Goal: Task Accomplishment & Management: Use online tool/utility

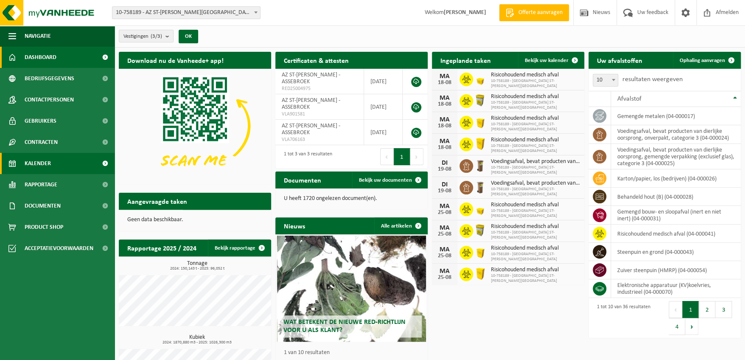
click at [51, 158] on link "Kalender" at bounding box center [57, 163] width 114 height 21
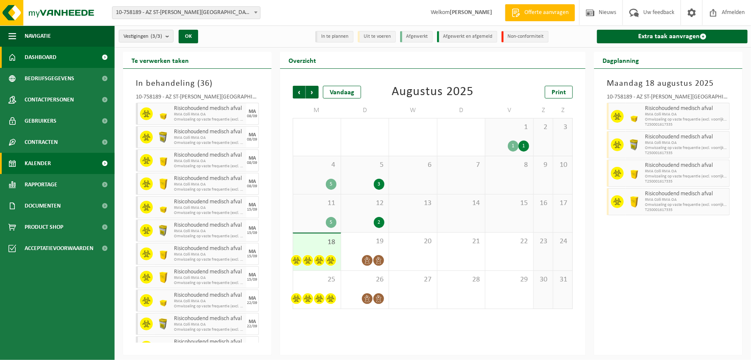
click at [42, 47] on span "Dashboard" at bounding box center [41, 57] width 32 height 21
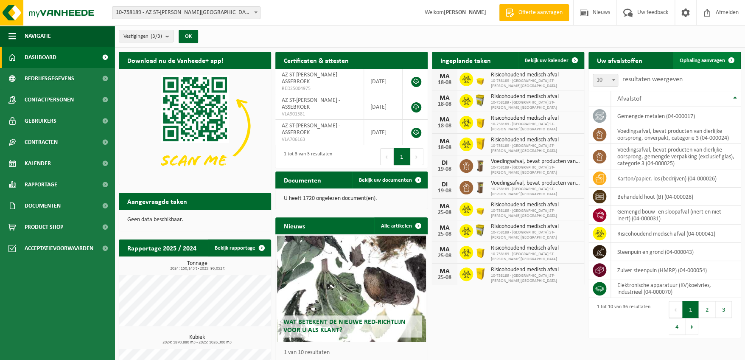
click at [712, 61] on span "Ophaling aanvragen" at bounding box center [701, 61] width 45 height 6
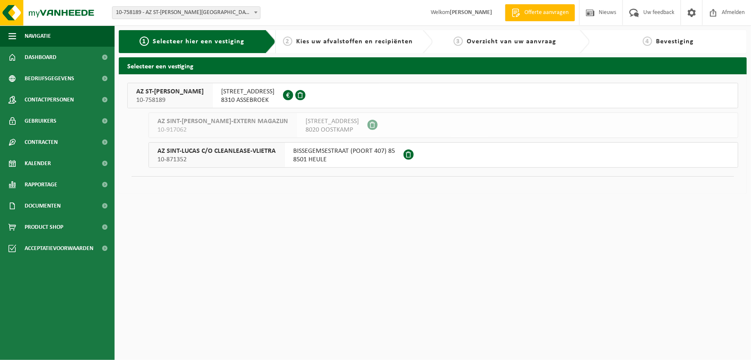
click at [221, 95] on span "ST LUCASLAAN 29" at bounding box center [247, 91] width 53 height 8
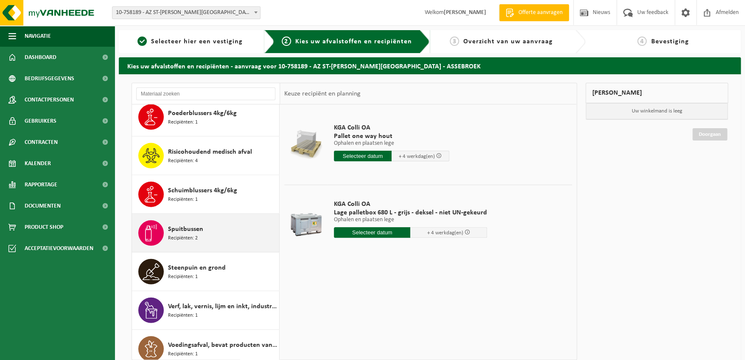
scroll to position [1018, 0]
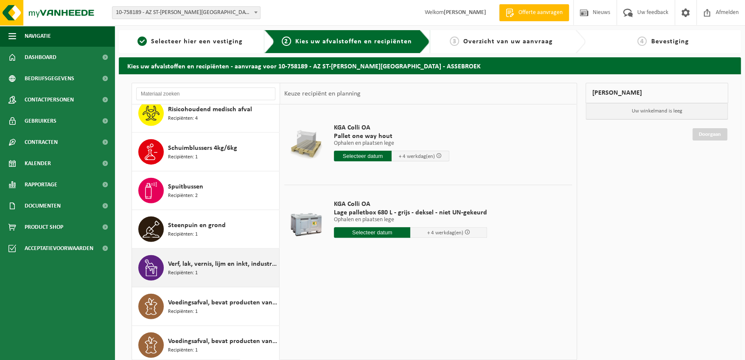
click at [205, 266] on div "Verf, lak, vernis, lijm en inkt, industrieel in kleinverpakking Recipiënten: 1" at bounding box center [222, 267] width 109 height 25
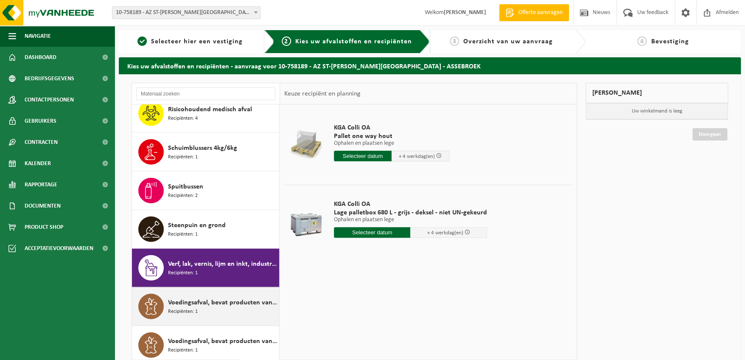
scroll to position [1057, 0]
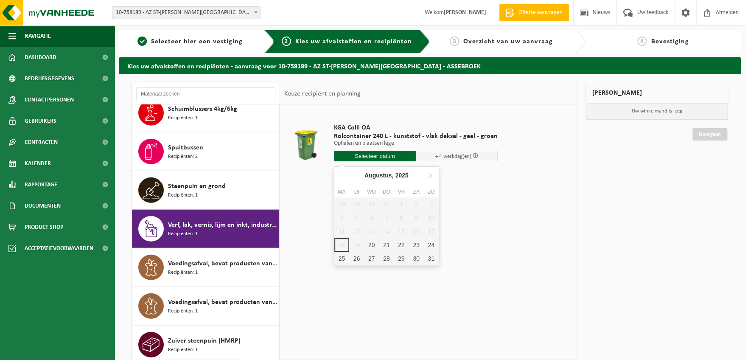
click at [389, 157] on input "text" at bounding box center [375, 156] width 82 height 11
click at [374, 245] on div "20" at bounding box center [371, 245] width 15 height 14
type input "Van 2025-08-20"
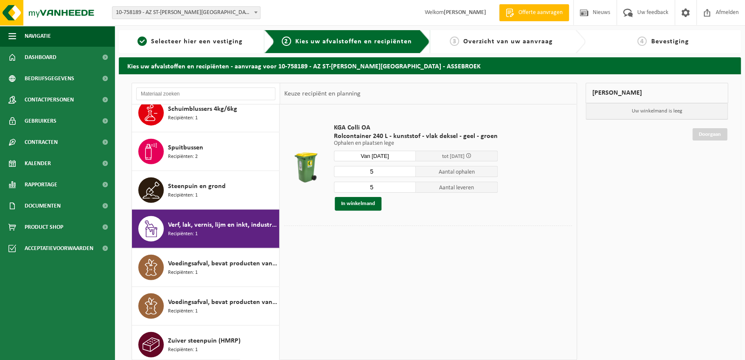
click at [381, 170] on input "5" at bounding box center [375, 171] width 82 height 11
click at [363, 204] on button "In winkelmand" at bounding box center [358, 204] width 47 height 14
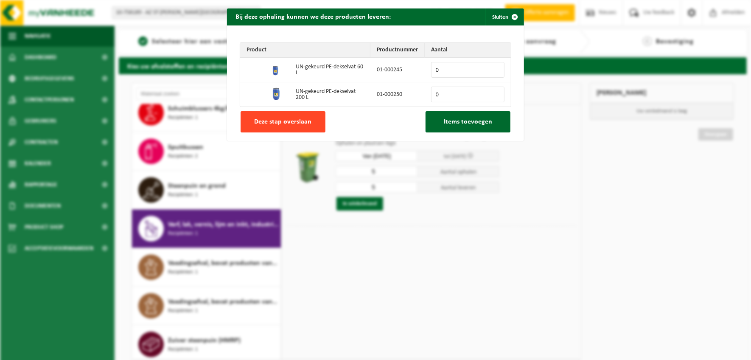
click at [302, 120] on span "Deze stap overslaan" at bounding box center [282, 121] width 57 height 7
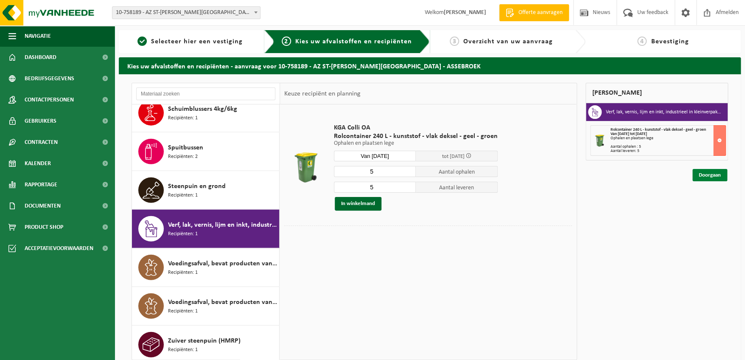
click at [706, 171] on link "Doorgaan" at bounding box center [709, 175] width 35 height 12
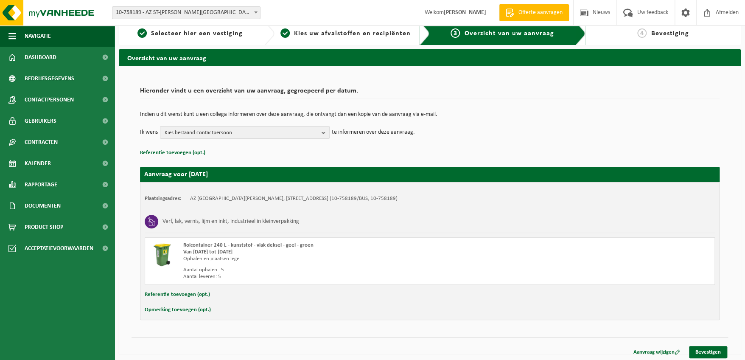
scroll to position [10, 0]
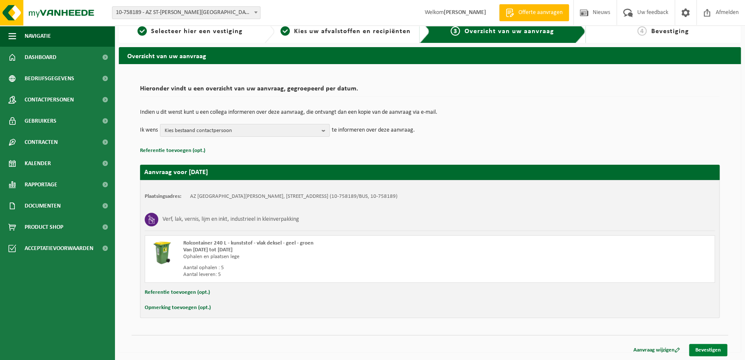
click at [720, 349] on link "Bevestigen" at bounding box center [708, 349] width 38 height 12
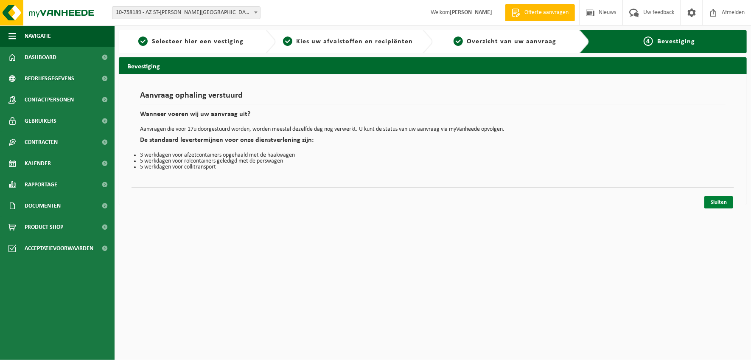
click at [721, 200] on link "Sluiten" at bounding box center [718, 202] width 29 height 12
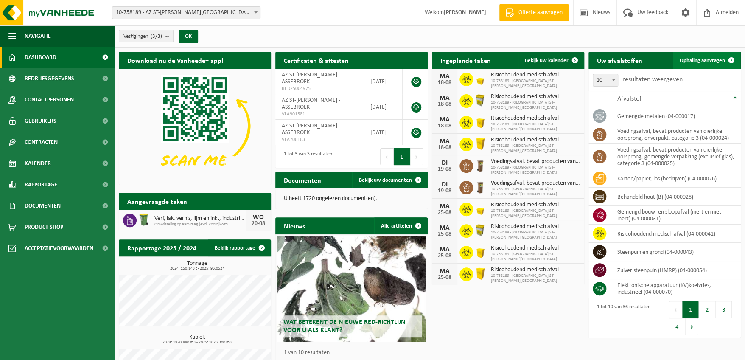
click at [707, 61] on span "Ophaling aanvragen" at bounding box center [701, 61] width 45 height 6
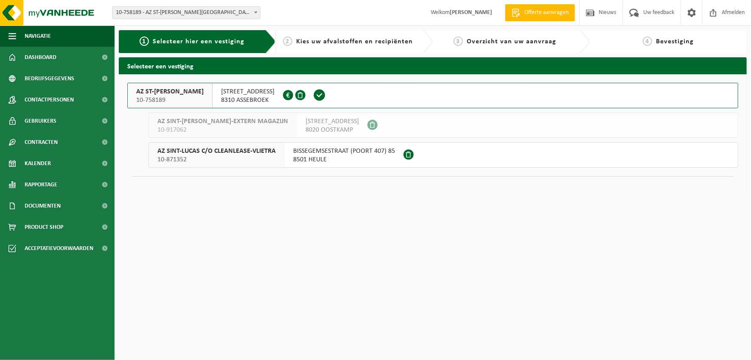
click at [225, 88] on span "ST LUCASLAAN 29" at bounding box center [247, 91] width 53 height 8
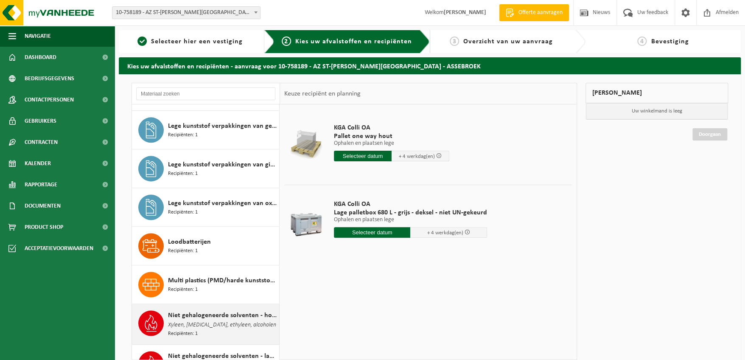
scroll to position [720, 0]
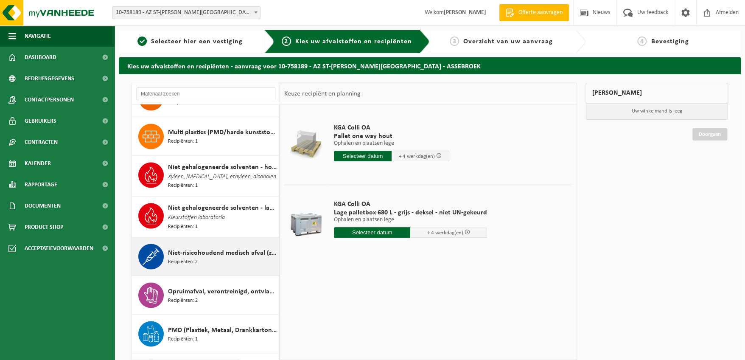
click at [184, 243] on div "Niet-risicohoudend medisch afval (zorgcentra) Recipiënten: 2" at bounding box center [222, 255] width 109 height 25
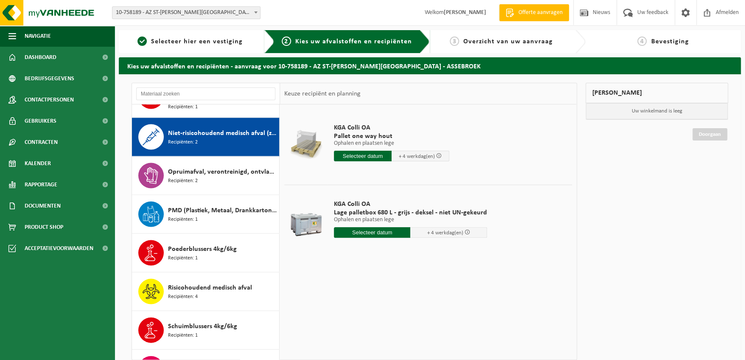
scroll to position [849, 0]
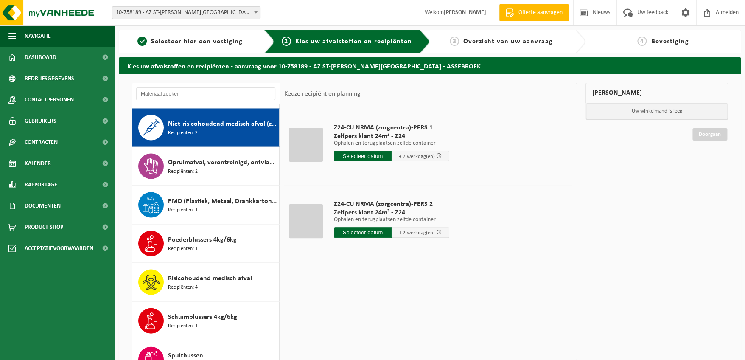
click at [376, 157] on input "text" at bounding box center [363, 156] width 58 height 11
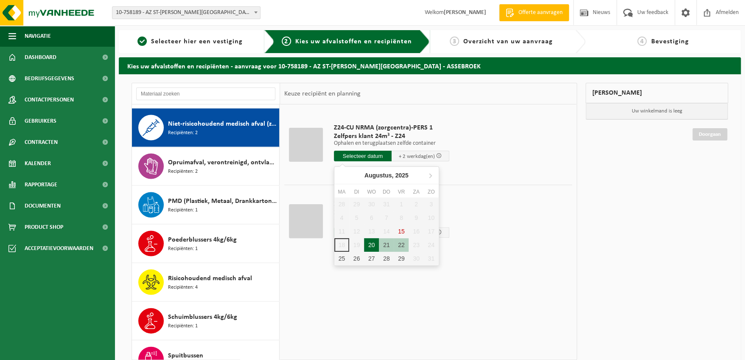
click at [370, 248] on div "20" at bounding box center [371, 245] width 15 height 14
type input "Van [DATE]"
type input "[DATE]"
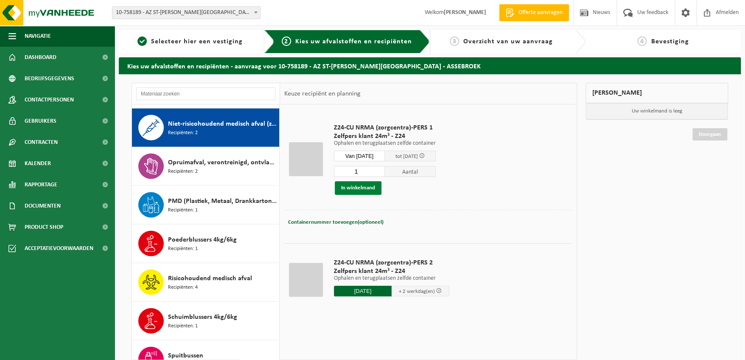
click at [355, 188] on button "In winkelmand" at bounding box center [358, 188] width 47 height 14
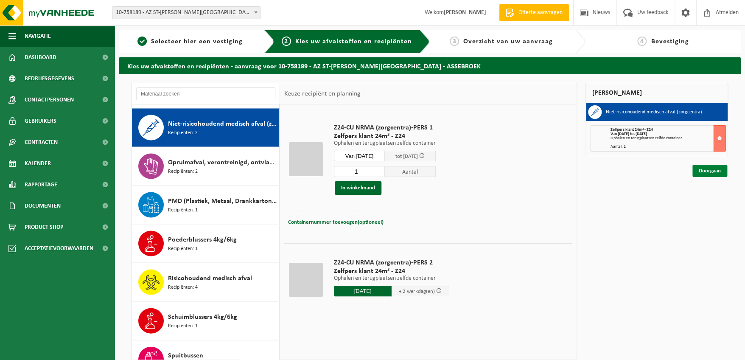
click at [695, 173] on link "Doorgaan" at bounding box center [709, 171] width 35 height 12
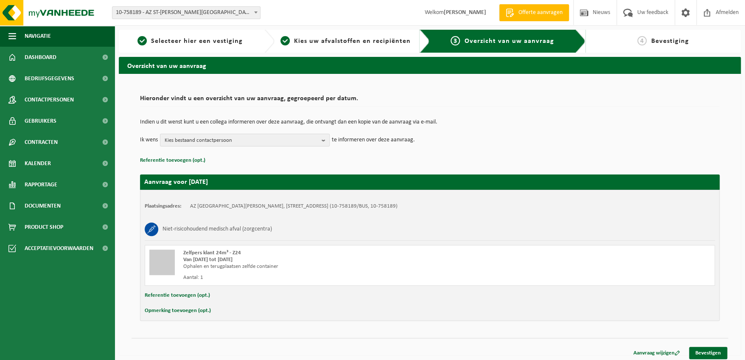
scroll to position [4, 0]
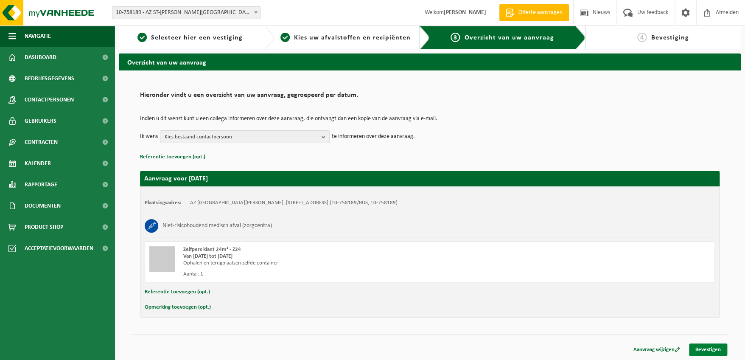
click at [714, 350] on link "Bevestigen" at bounding box center [708, 349] width 38 height 12
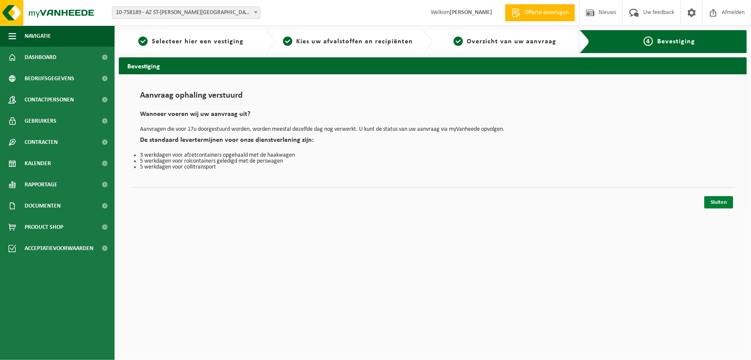
click at [717, 201] on link "Sluiten" at bounding box center [718, 202] width 29 height 12
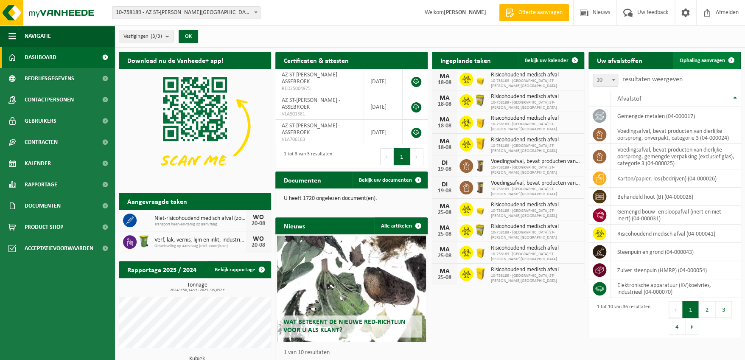
click at [702, 61] on span "Ophaling aanvragen" at bounding box center [701, 61] width 45 height 6
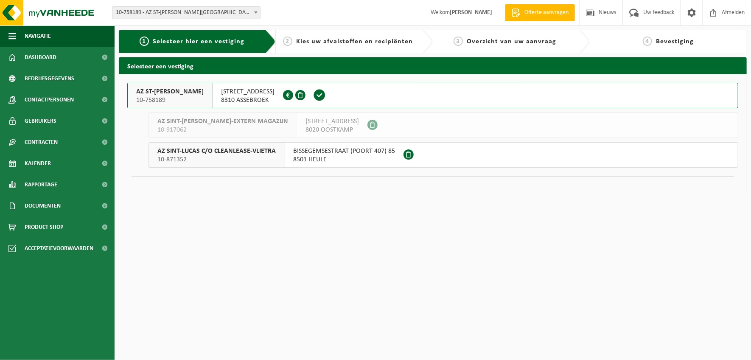
click at [231, 101] on span "8310 ASSEBROEK" at bounding box center [247, 100] width 53 height 8
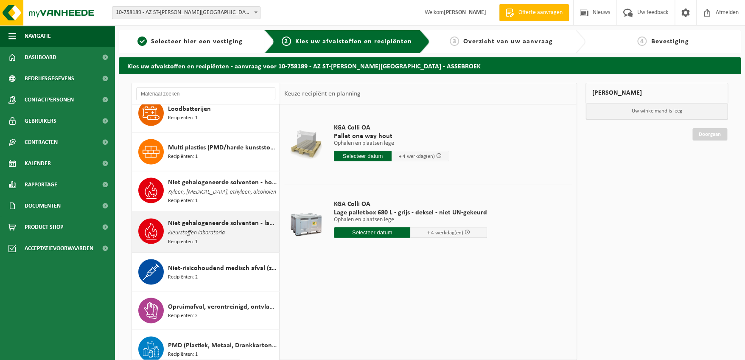
scroll to position [720, 0]
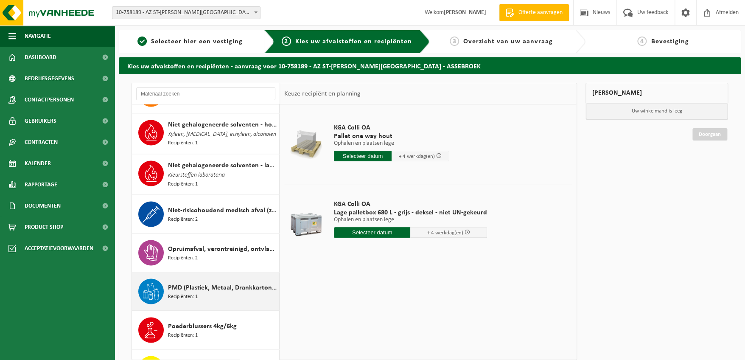
click at [201, 291] on div "PMD (Plastiek, Metaal, Drankkartons) (bedrijven) Recipiënten: 1" at bounding box center [222, 290] width 109 height 25
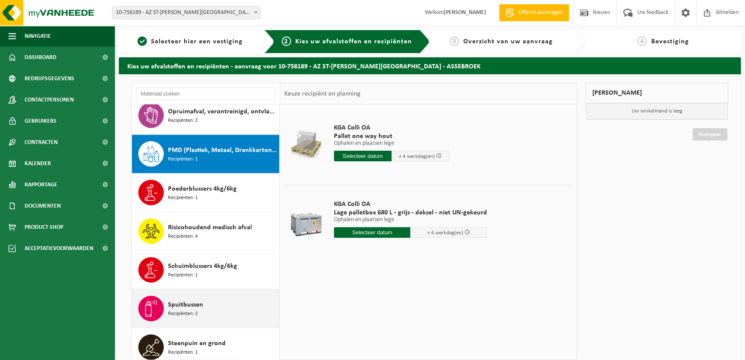
scroll to position [927, 0]
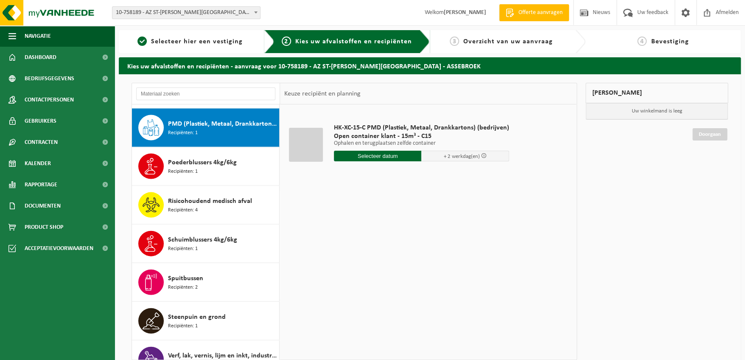
click at [381, 155] on input "text" at bounding box center [378, 156] width 88 height 11
click at [371, 243] on div "20" at bounding box center [371, 245] width 15 height 14
type input "Van [DATE]"
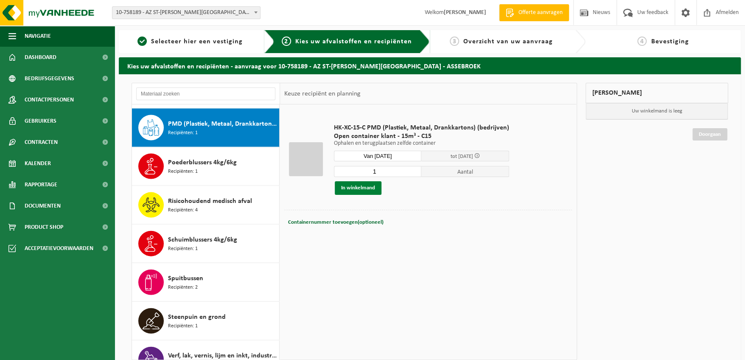
click at [358, 191] on button "In winkelmand" at bounding box center [358, 188] width 47 height 14
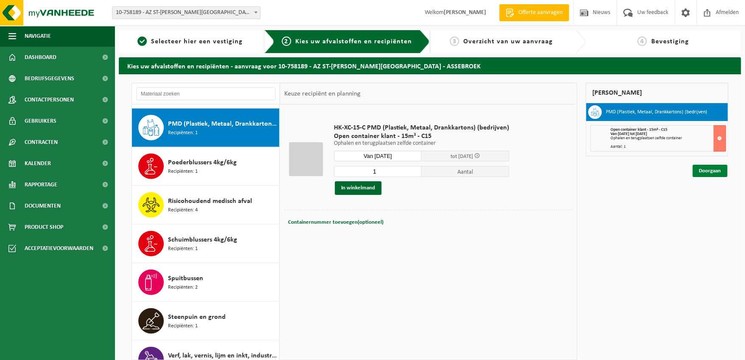
click at [708, 169] on link "Doorgaan" at bounding box center [709, 171] width 35 height 12
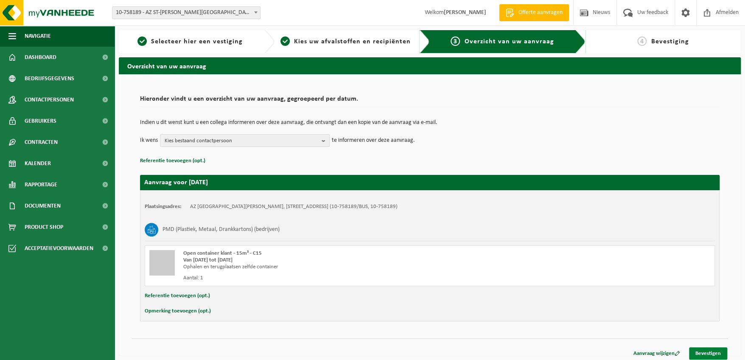
click at [706, 356] on link "Bevestigen" at bounding box center [708, 353] width 38 height 12
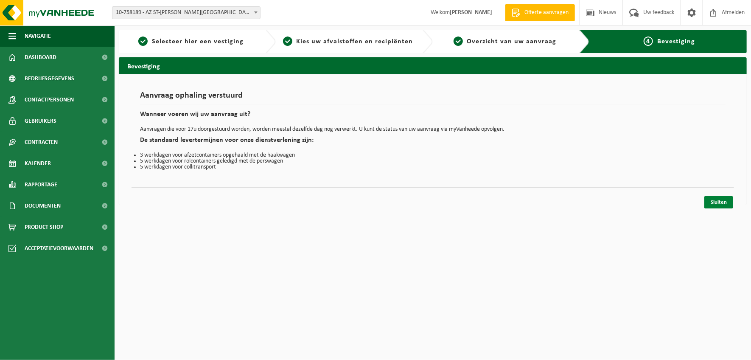
click at [718, 201] on link "Sluiten" at bounding box center [718, 202] width 29 height 12
